Goal: Task Accomplishment & Management: Use online tool/utility

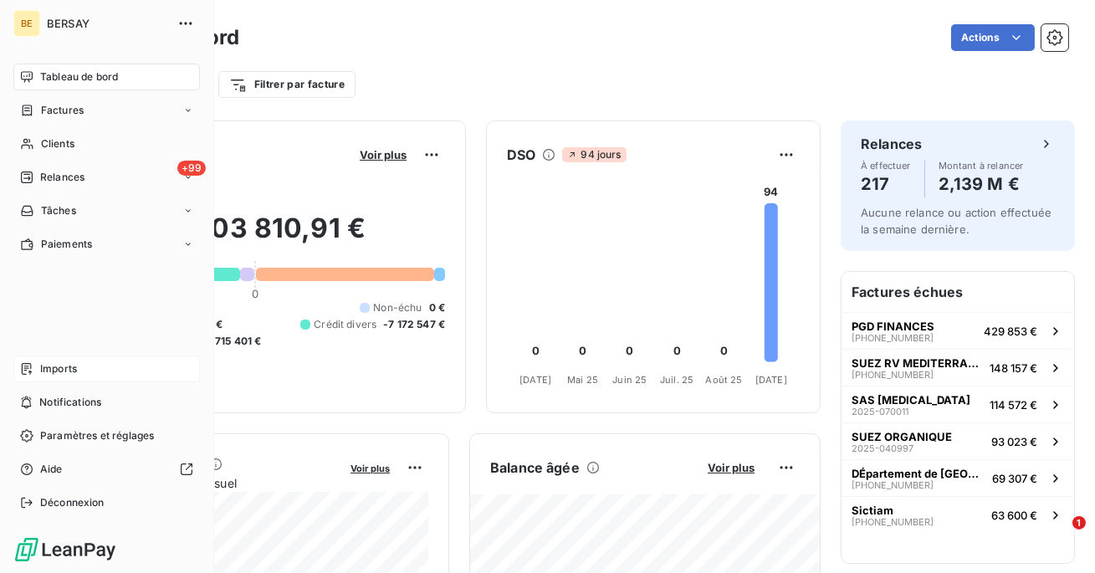
click at [94, 370] on div "Imports" at bounding box center [106, 368] width 186 height 27
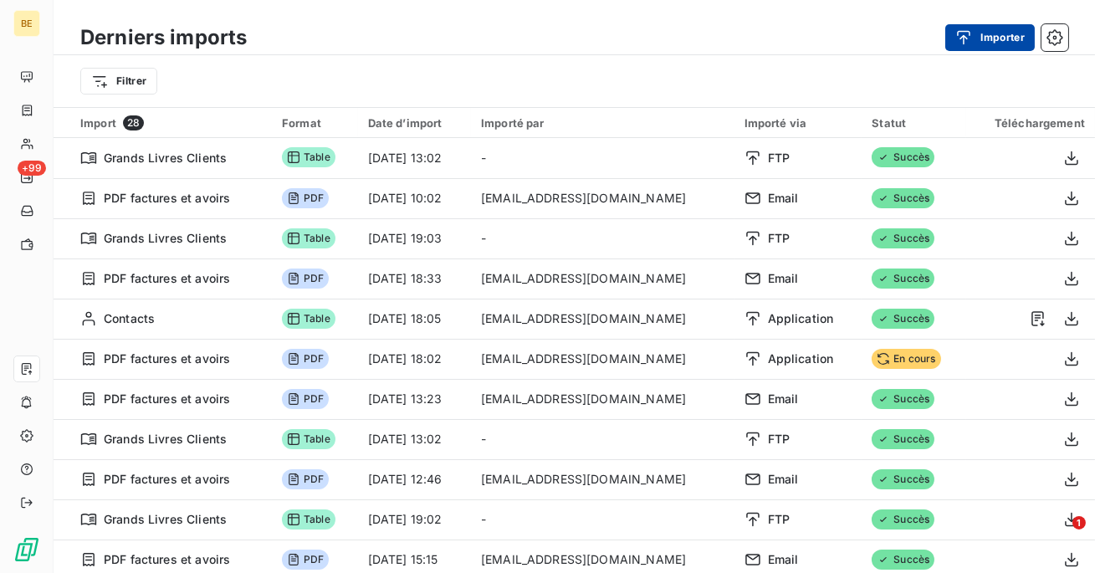
click at [964, 29] on icon "button" at bounding box center [963, 37] width 17 height 17
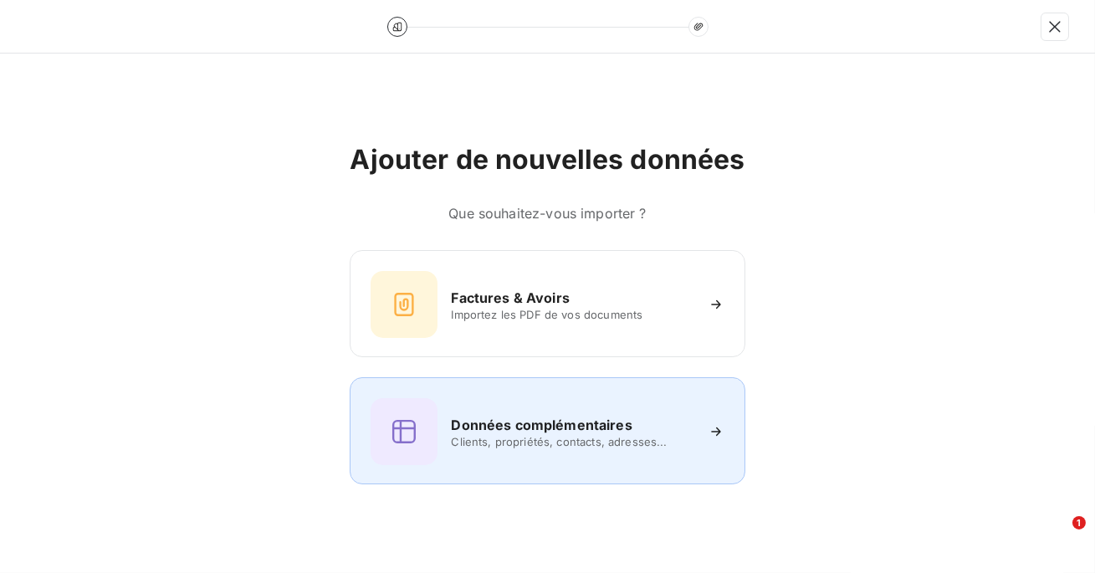
click at [618, 436] on span "Clients, propriétés, contacts, adresses..." at bounding box center [572, 441] width 242 height 13
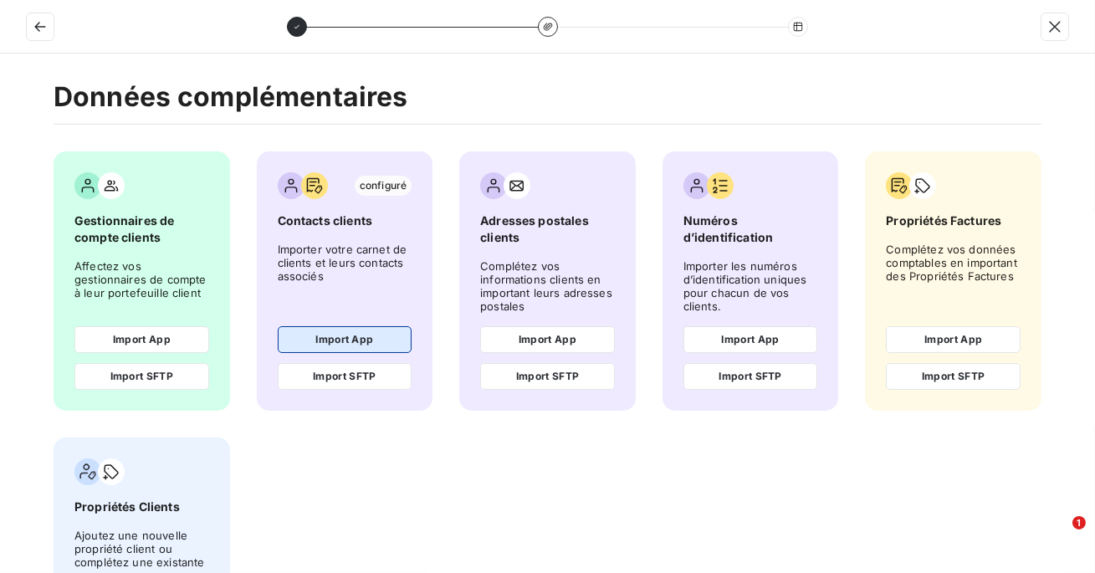
click at [373, 344] on button "Import App" at bounding box center [345, 339] width 135 height 27
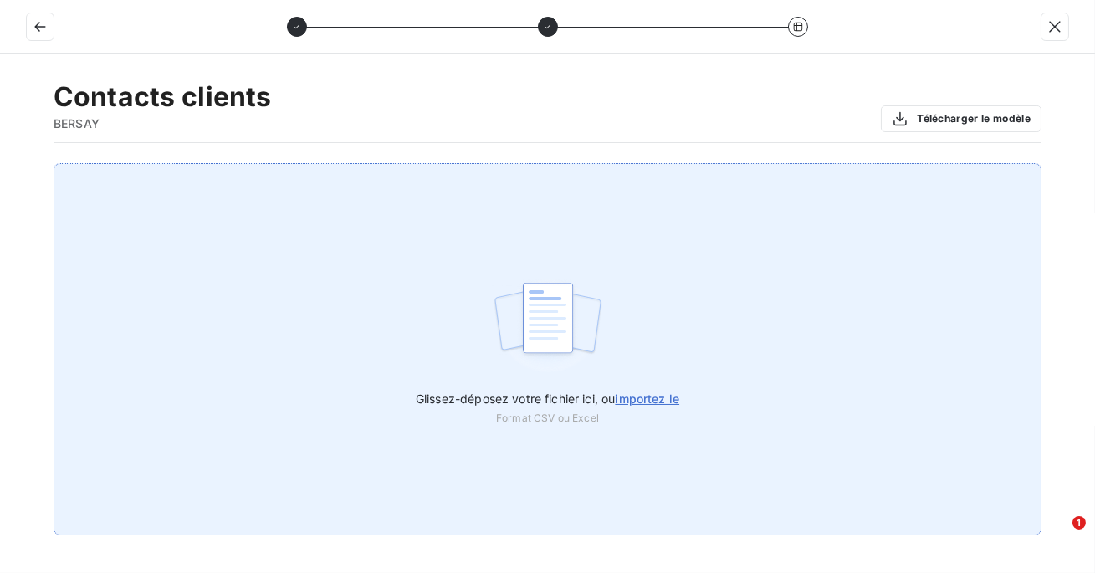
click at [310, 343] on div "Glissez-déposez votre fichier ici, ou importez le Format CSV ou Excel" at bounding box center [547, 349] width 987 height 372
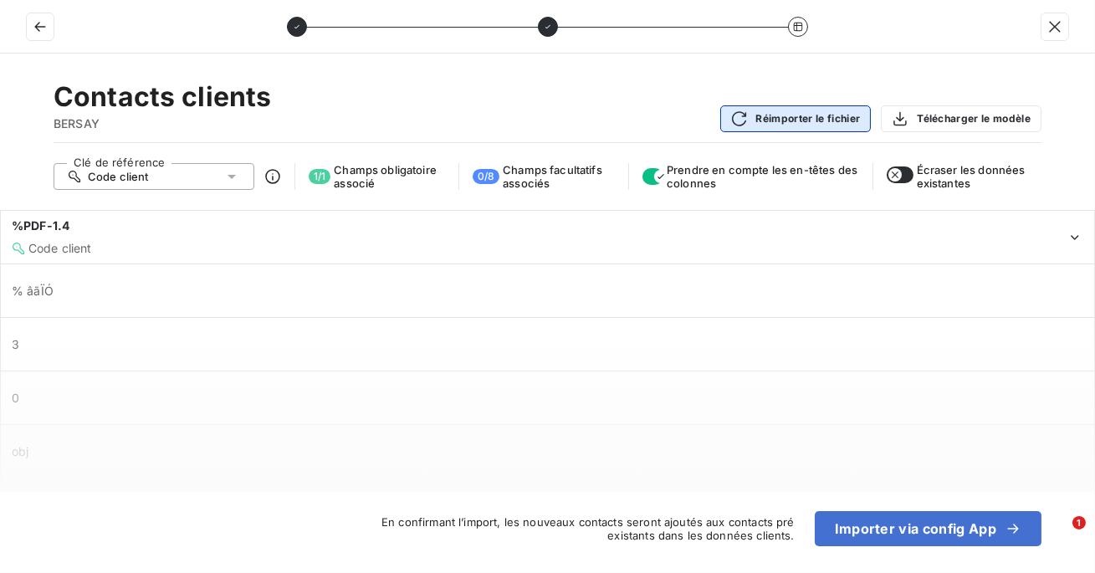
click at [822, 121] on button "Réimporter le fichier" at bounding box center [795, 118] width 151 height 27
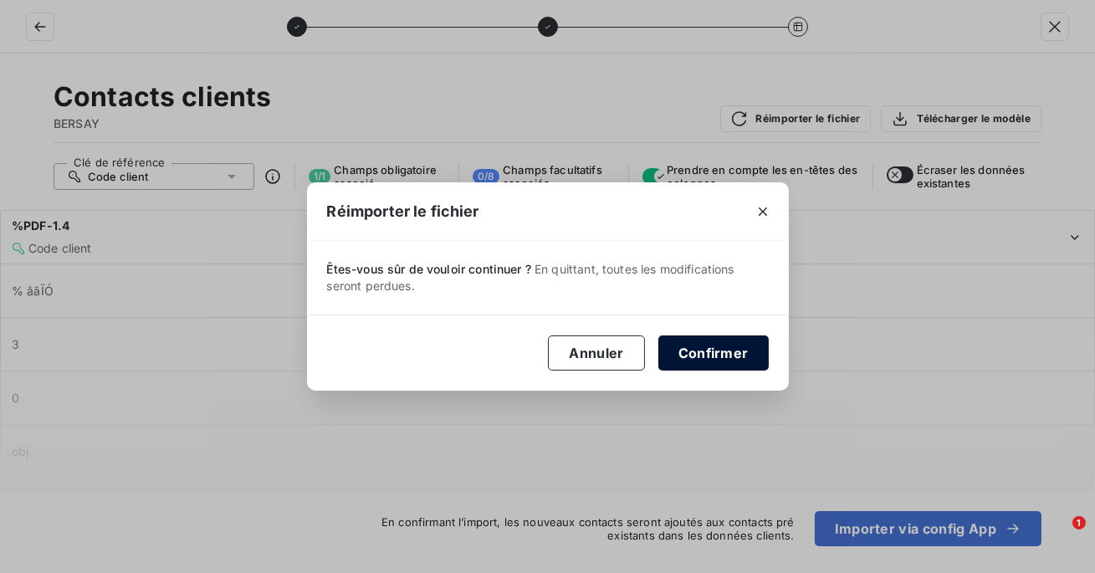
click at [691, 357] on button "Confirmer" at bounding box center [713, 352] width 110 height 35
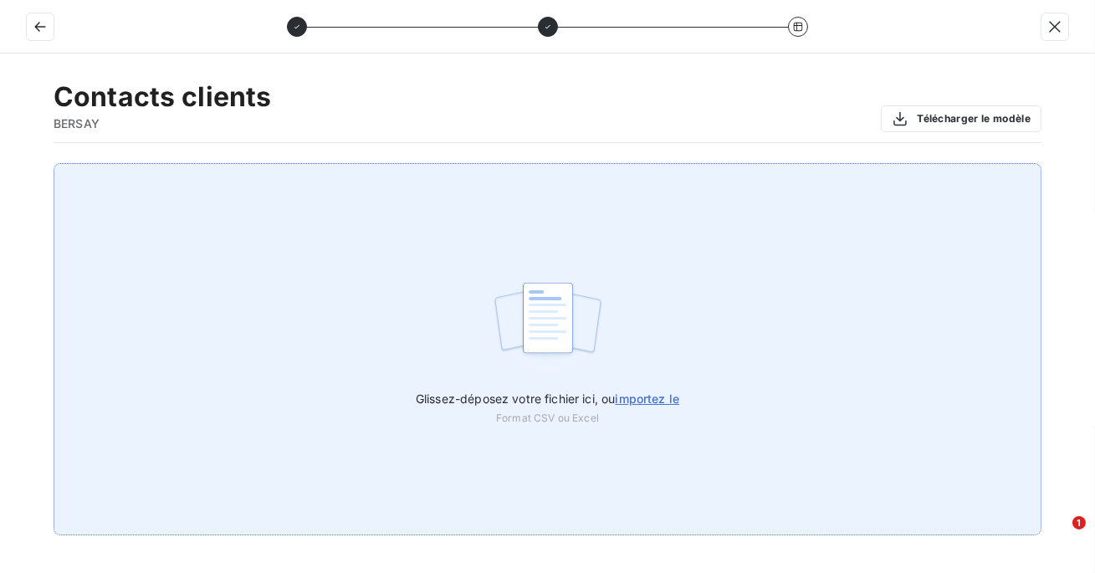
click at [638, 366] on div "Glissez-déposez votre fichier ici, ou importez le Format CSV ou Excel" at bounding box center [547, 349] width 987 height 372
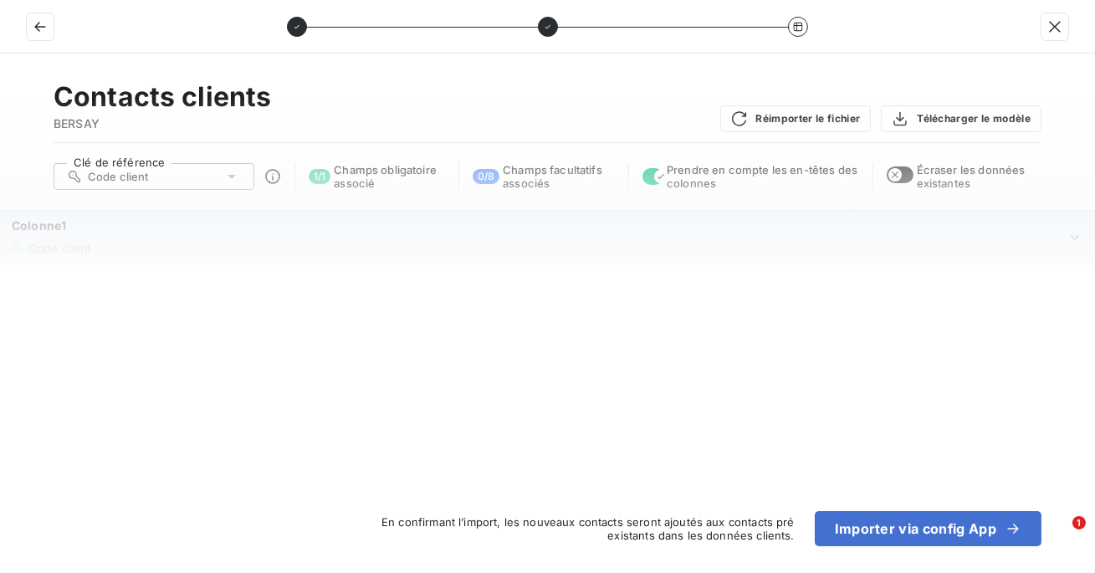
click at [1065, 229] on div "Colonne1" at bounding box center [539, 225] width 1054 height 17
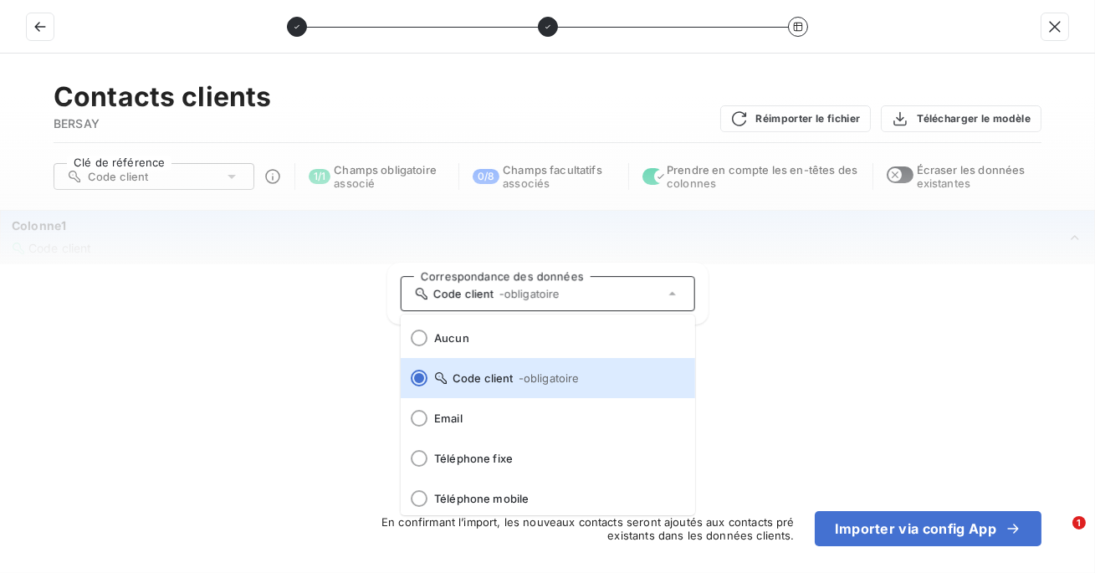
click at [978, 337] on div "Contacts clients BERSAY Réimporter le fichier Télécharger le modèle Clé de réfé…" at bounding box center [547, 313] width 1095 height 519
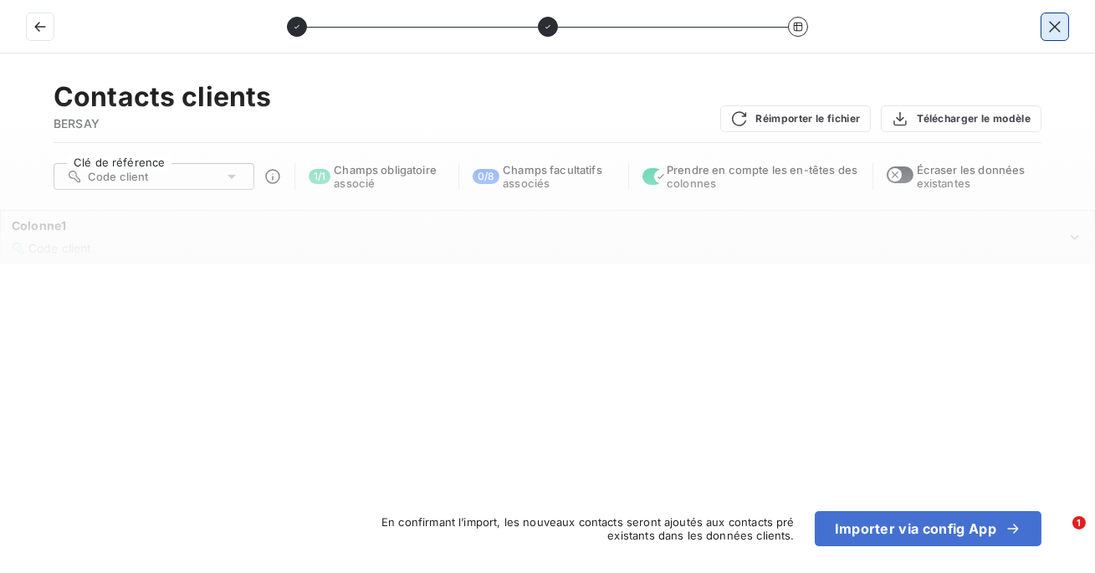
click at [1053, 28] on icon "button" at bounding box center [1054, 26] width 17 height 17
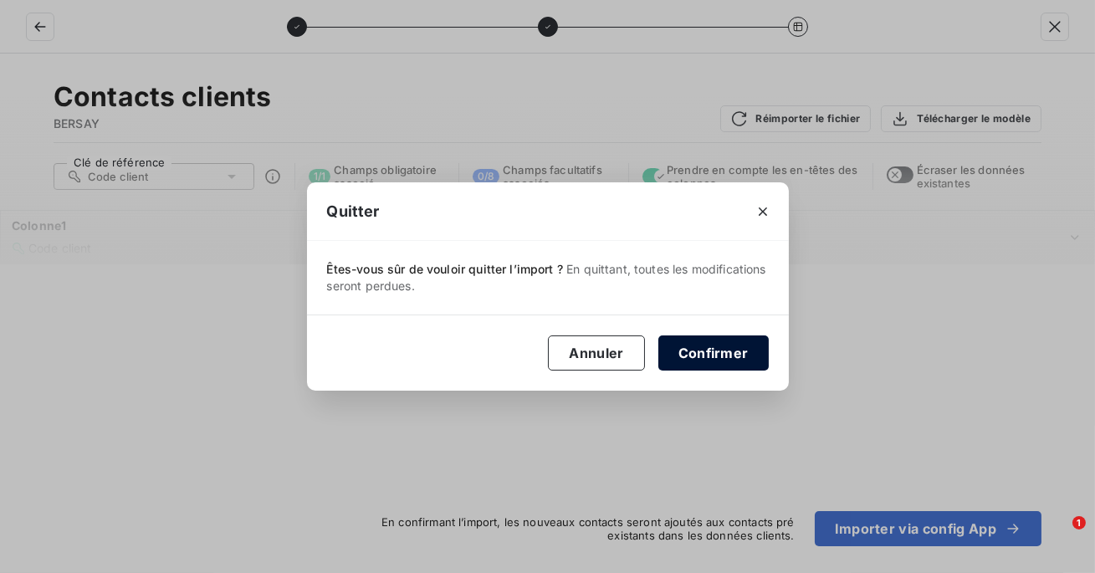
click at [725, 339] on button "Confirmer" at bounding box center [713, 352] width 110 height 35
